Goal: Check status: Check status

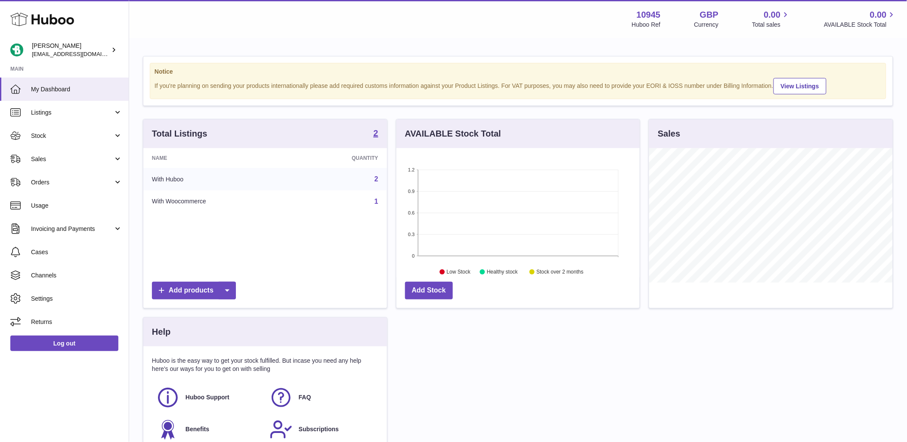
scroll to position [134, 243]
click at [73, 177] on link "Orders" at bounding box center [64, 181] width 129 height 23
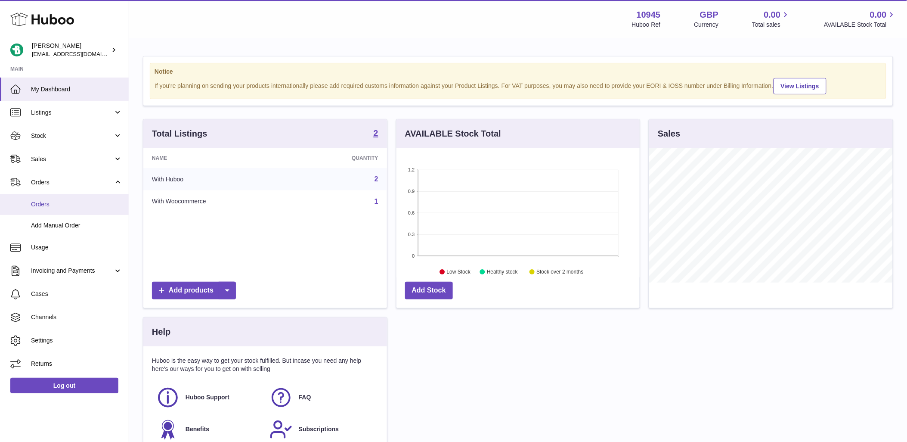
click at [67, 201] on span "Orders" at bounding box center [76, 204] width 91 height 8
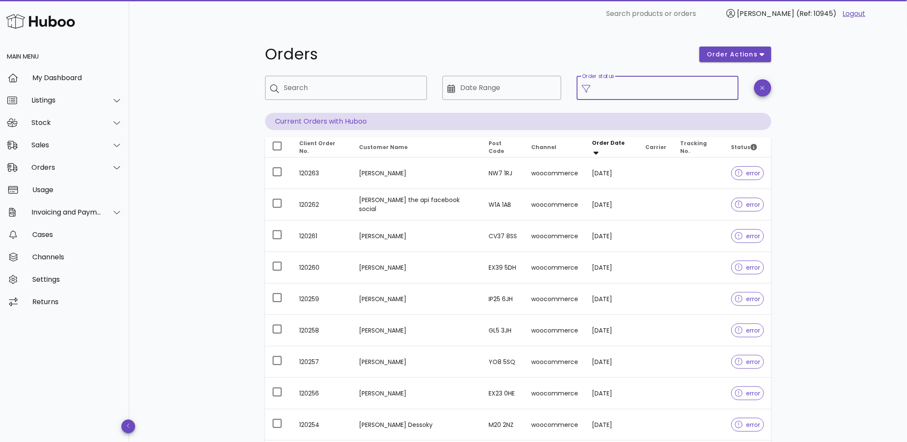
click at [679, 88] on input "Order status" at bounding box center [665, 88] width 138 height 14
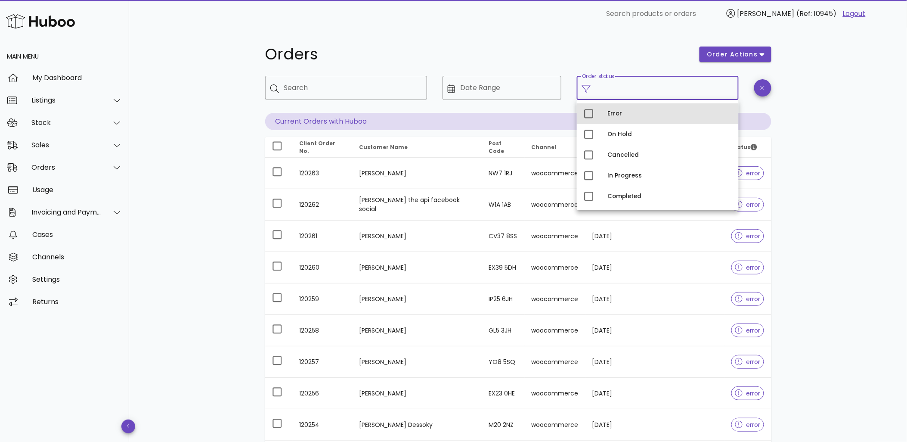
click at [666, 114] on div "Error" at bounding box center [670, 113] width 124 height 7
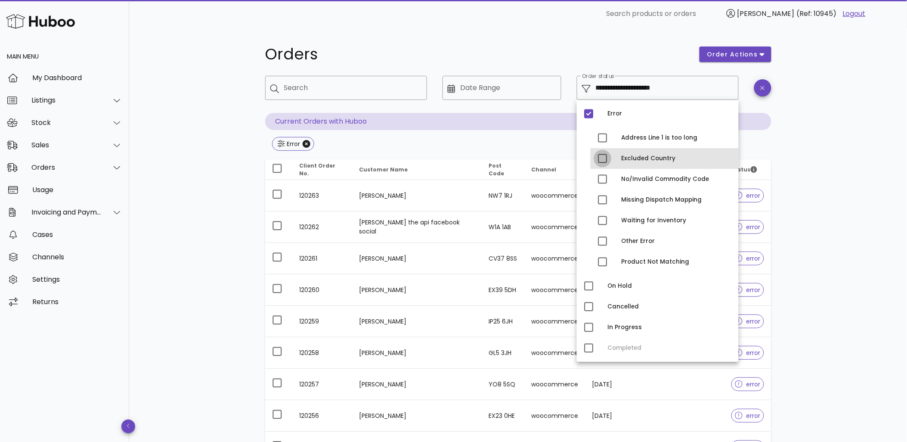
click at [604, 162] on div at bounding box center [602, 158] width 15 height 15
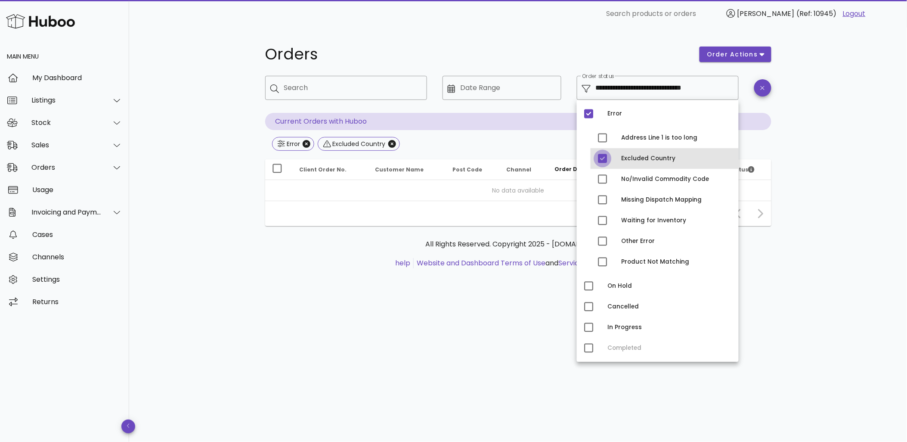
click at [598, 156] on div at bounding box center [602, 158] width 15 height 15
type input "**********"
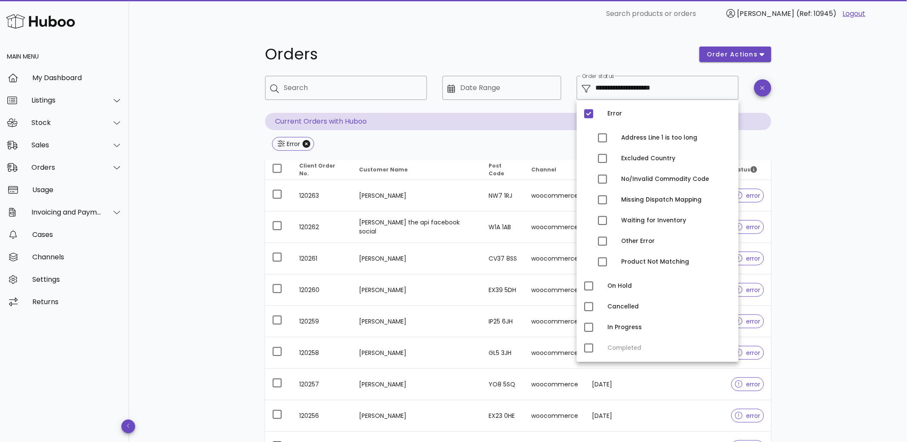
click at [189, 248] on div "**********" at bounding box center [518, 308] width 778 height 561
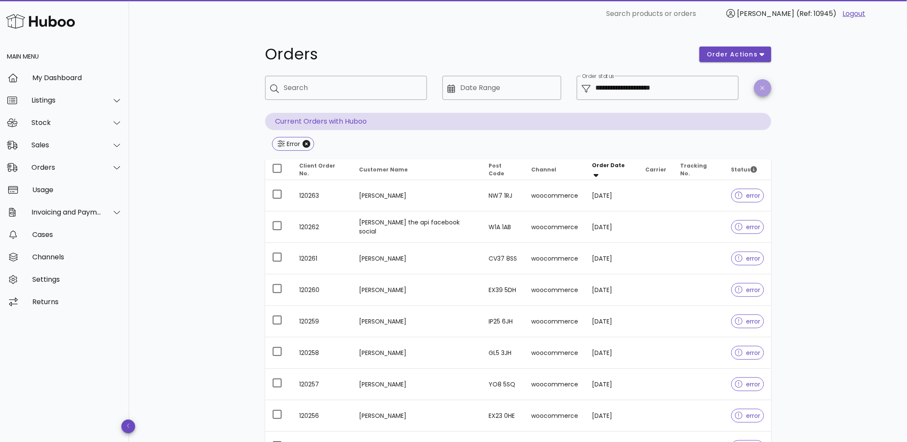
click at [758, 87] on span "button" at bounding box center [762, 88] width 17 height 6
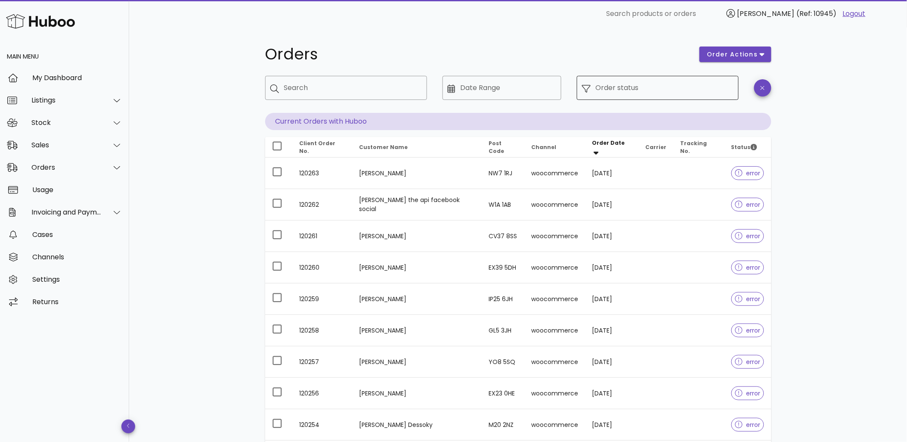
click at [687, 91] on input "Order status" at bounding box center [665, 88] width 138 height 14
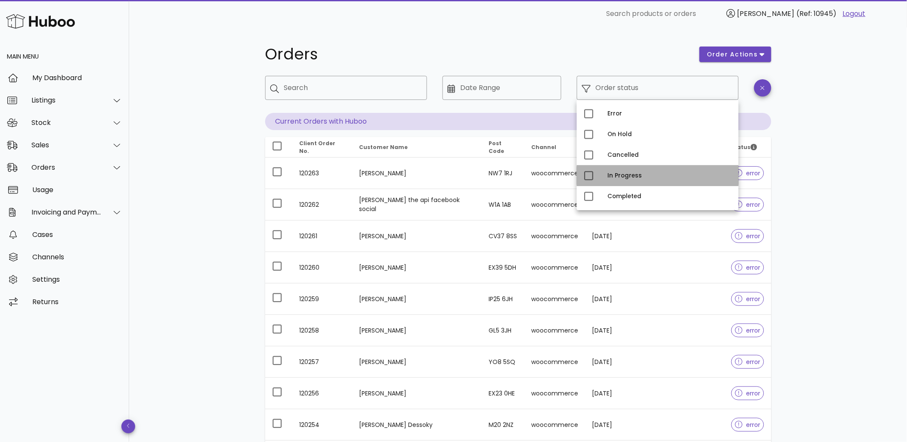
click at [640, 173] on div "In Progress" at bounding box center [670, 175] width 124 height 7
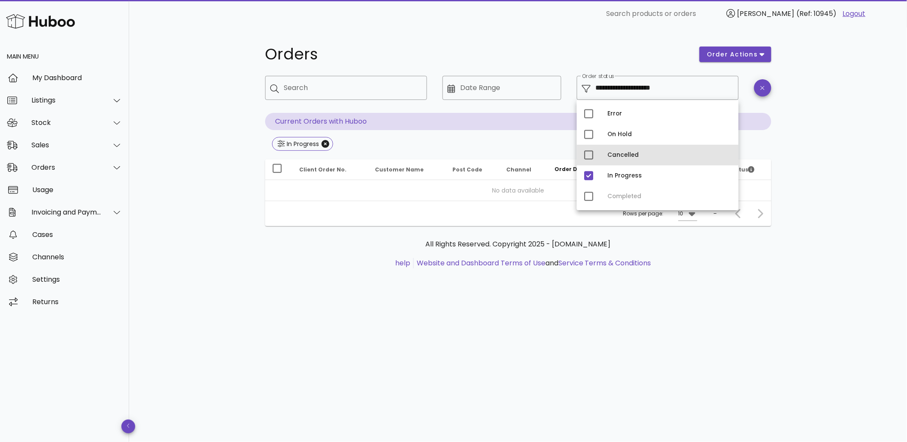
click at [636, 154] on div "Cancelled" at bounding box center [670, 155] width 124 height 7
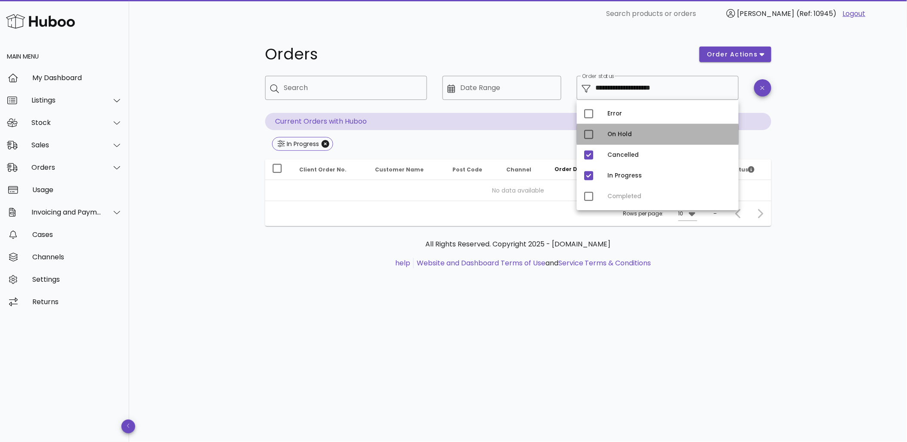
click at [636, 131] on div "On Hold" at bounding box center [670, 134] width 124 height 7
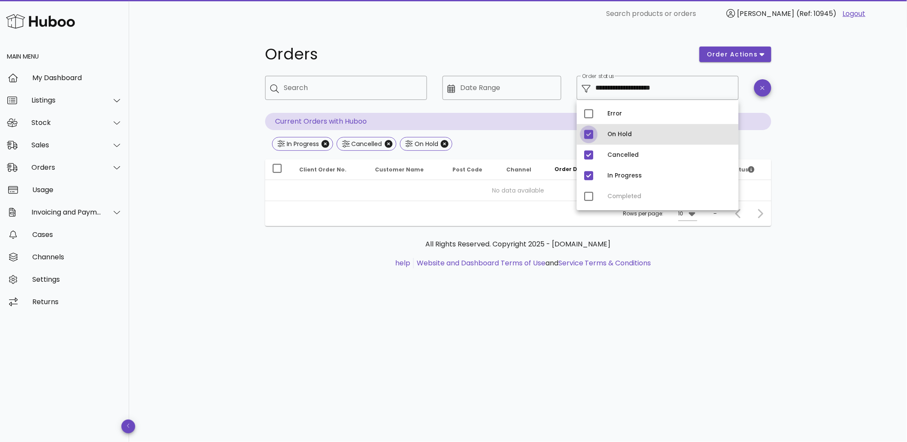
drag, startPoint x: 592, startPoint y: 135, endPoint x: 606, endPoint y: 140, distance: 14.6
click at [592, 135] on div at bounding box center [589, 134] width 15 height 15
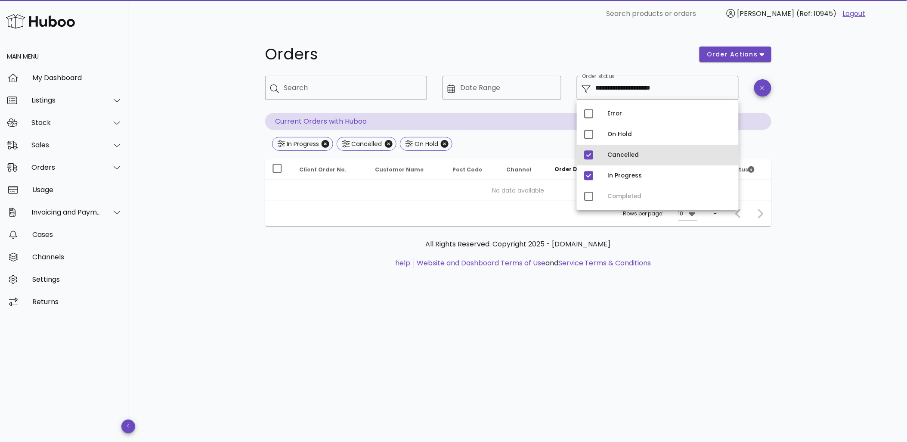
click at [618, 153] on div "Cancelled" at bounding box center [670, 155] width 124 height 7
type input "**********"
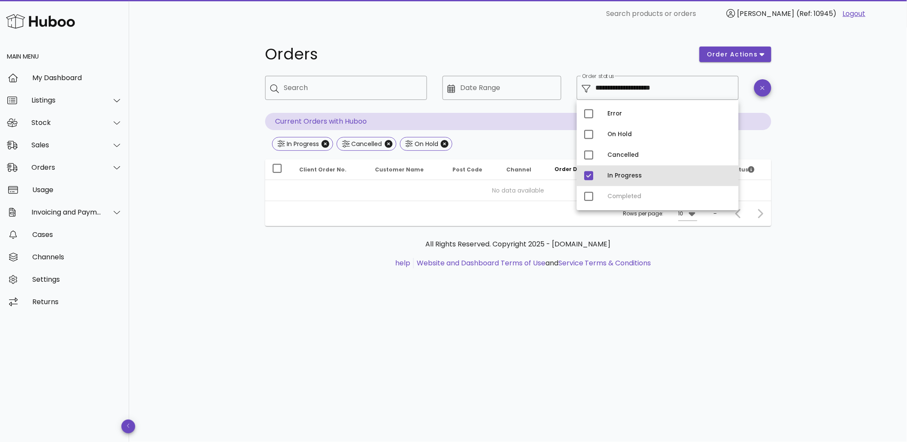
click at [623, 173] on div "In Progress" at bounding box center [670, 175] width 124 height 7
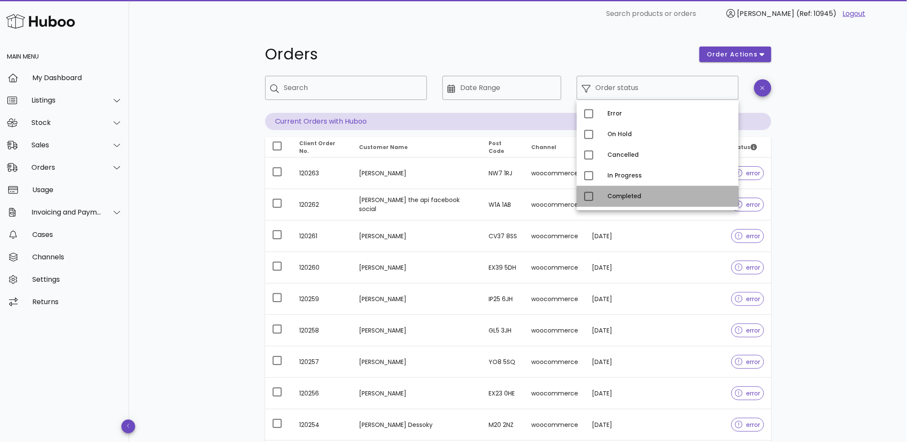
click at [642, 201] on div "Completed" at bounding box center [670, 196] width 124 height 14
type input "**********"
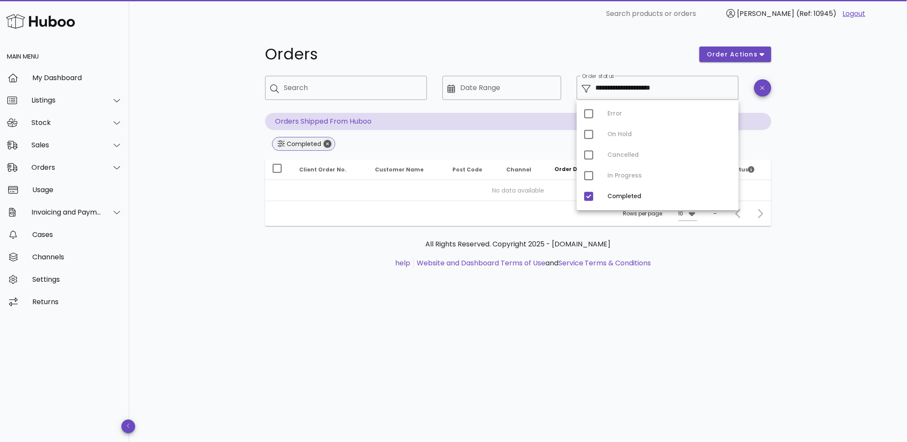
click at [324, 144] on icon "Close" at bounding box center [328, 144] width 8 height 8
